Goal: Check status: Check status

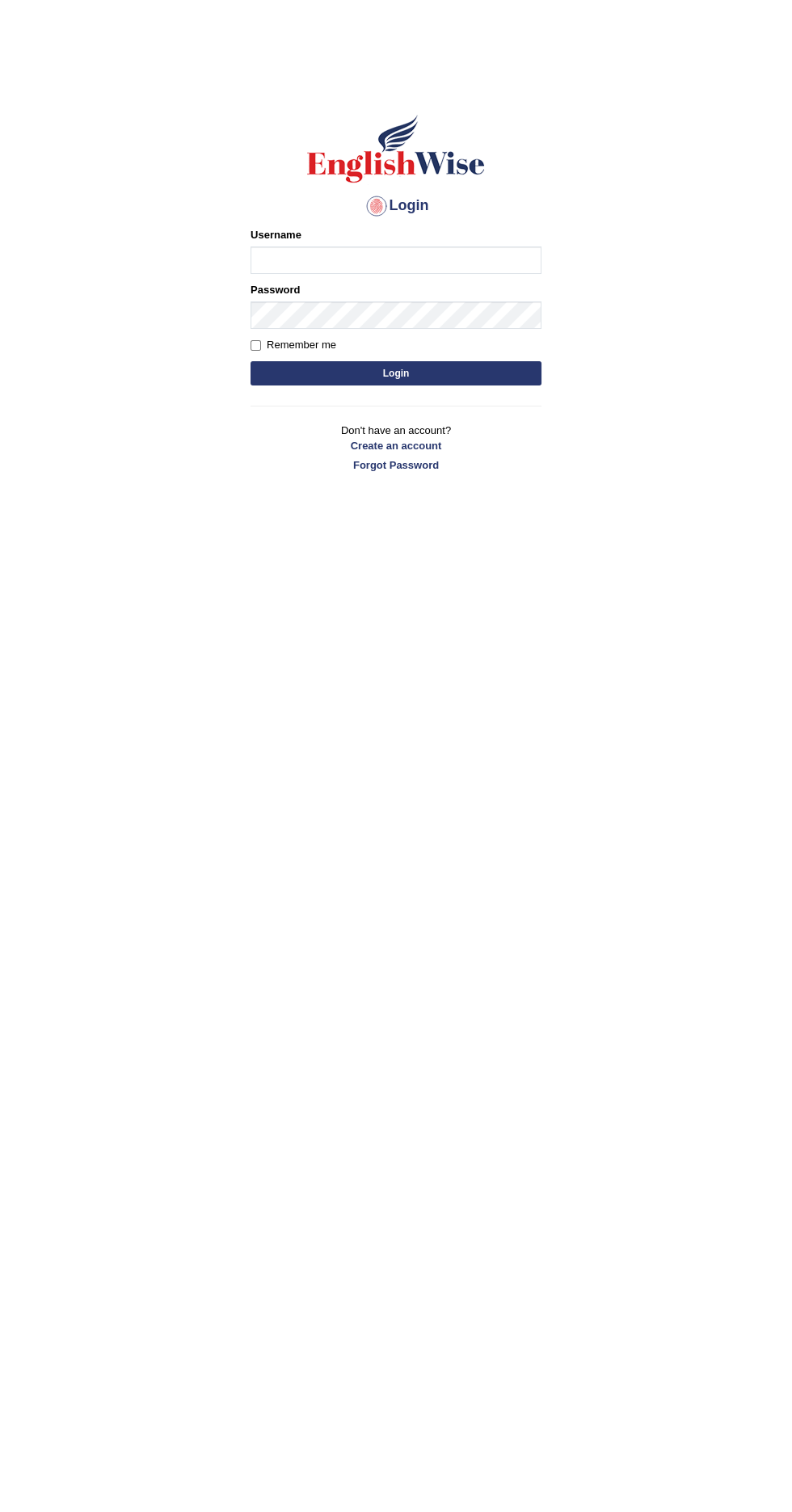
click at [493, 260] on input "Username" at bounding box center [396, 260] width 291 height 27
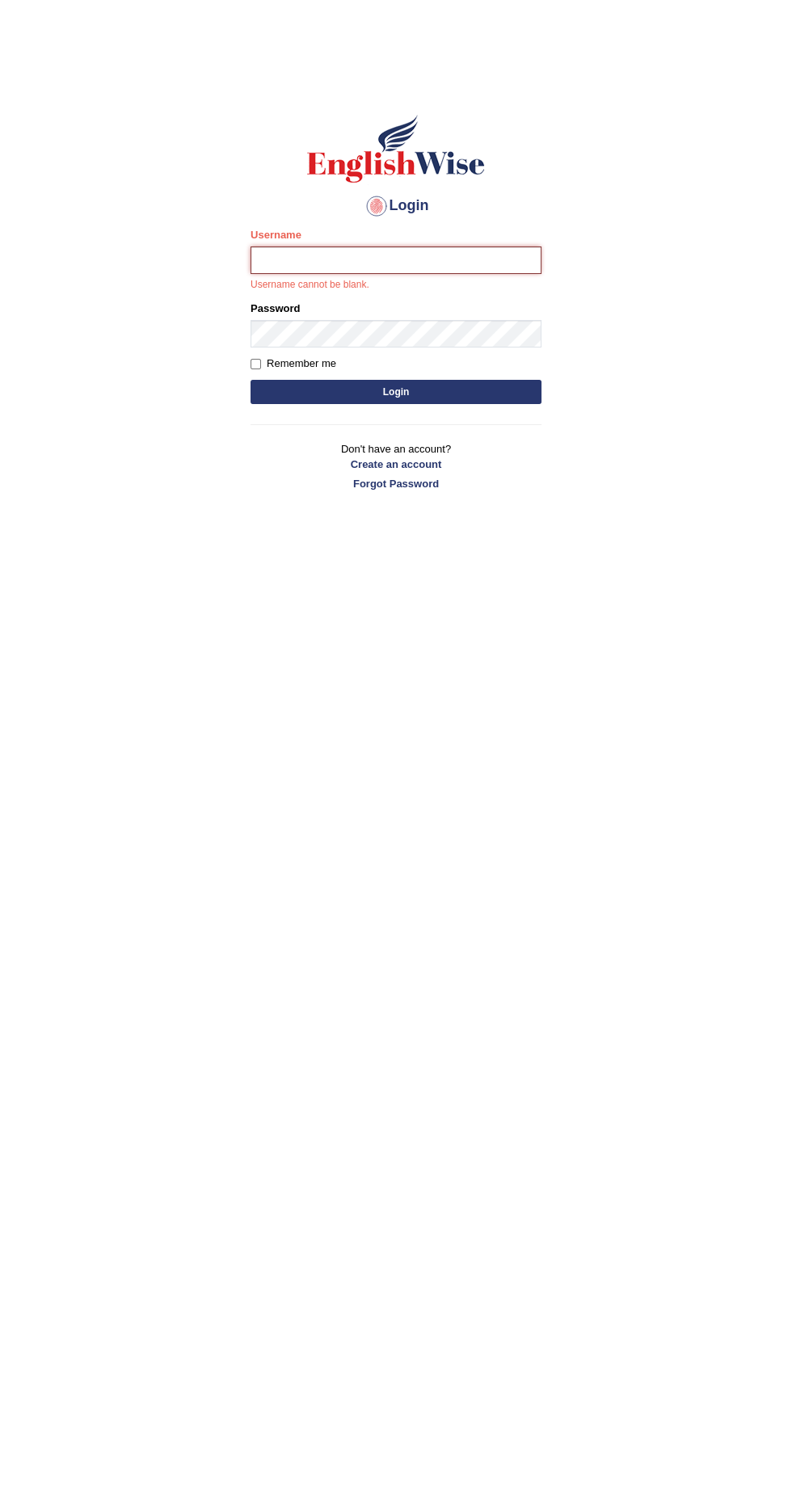
type input "abi5hek"
click at [251, 380] on button "Login" at bounding box center [396, 392] width 291 height 24
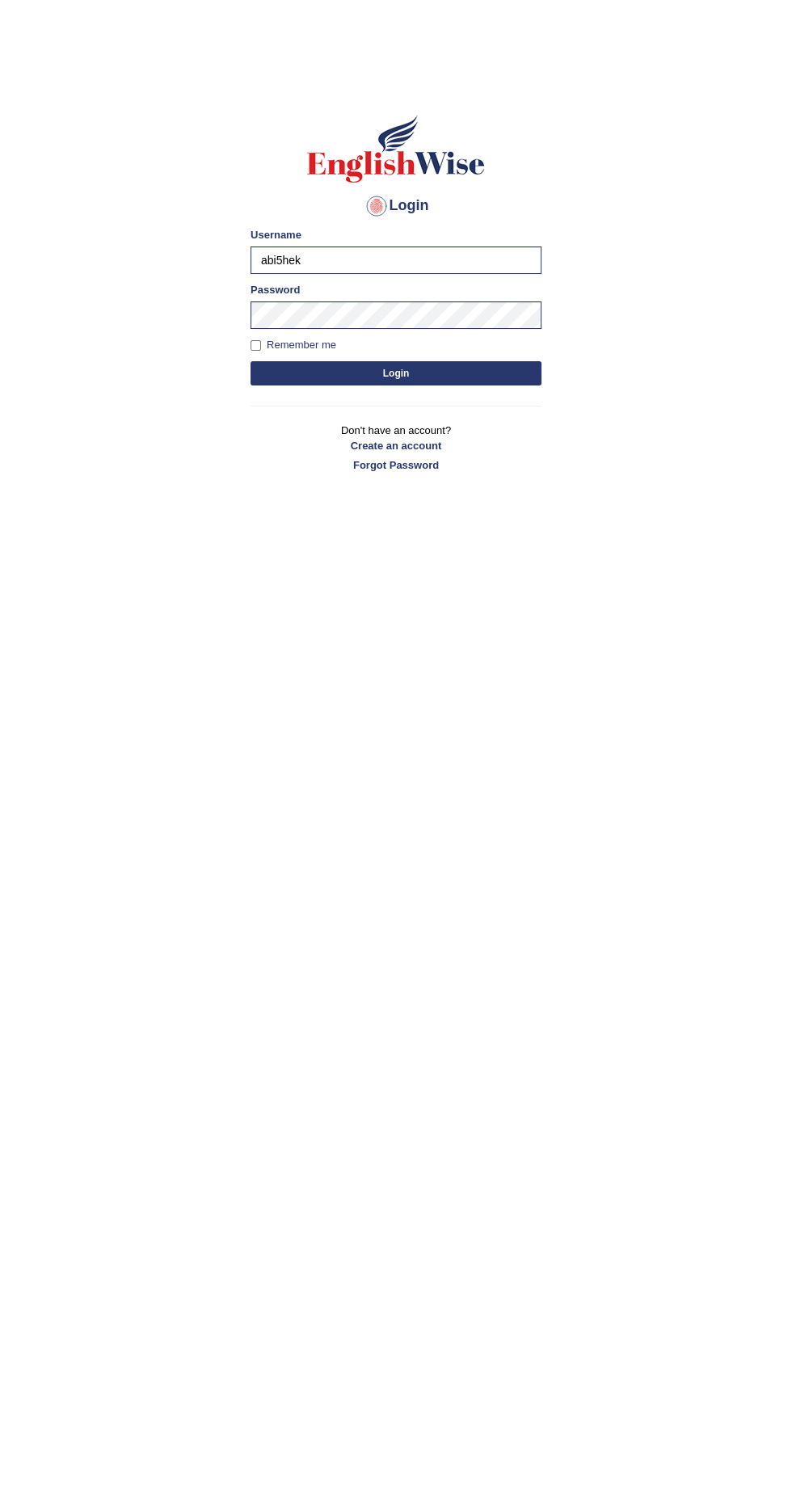
click at [485, 375] on button "Login" at bounding box center [396, 373] width 291 height 24
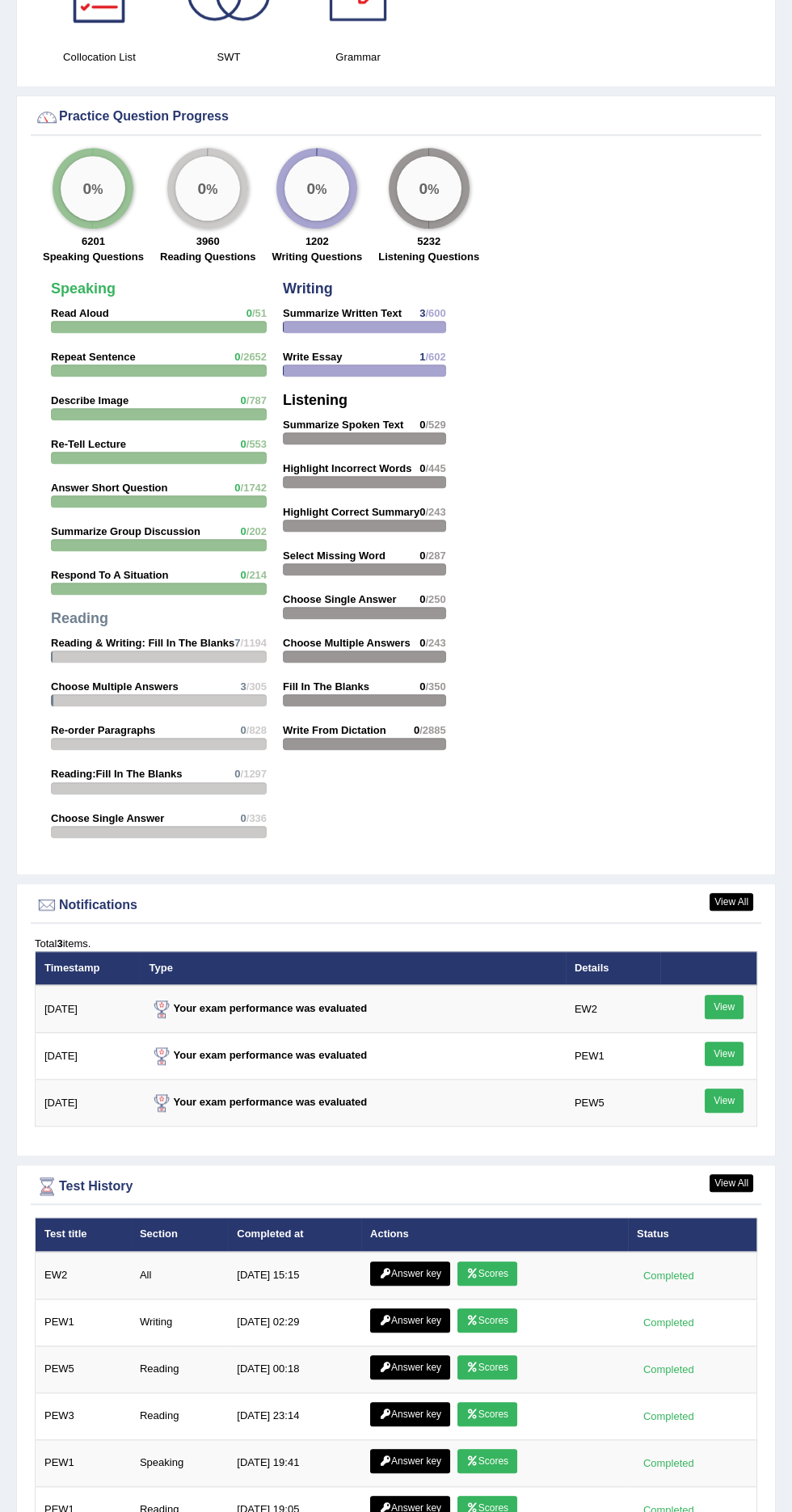
scroll to position [1755, 0]
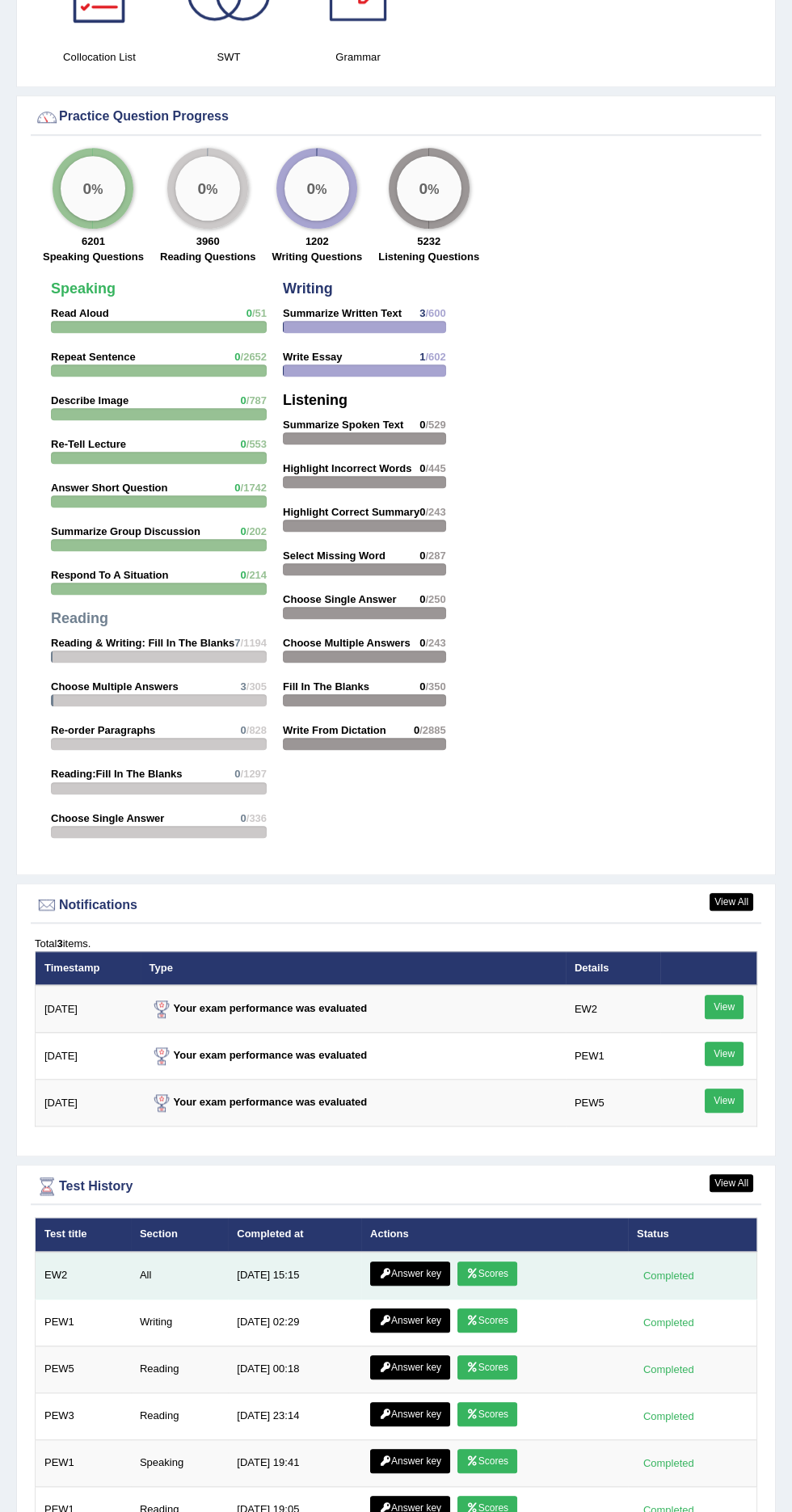
click at [507, 1266] on link "Scores" at bounding box center [487, 1274] width 60 height 24
